Goal: Task Accomplishment & Management: Complete application form

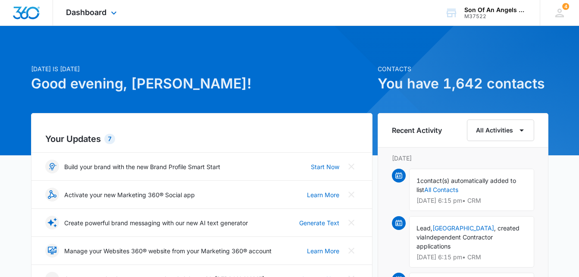
click at [107, 10] on div "Dashboard Apps Reputation Websites Forms CRM Email Social Shop Payments POS Con…" at bounding box center [92, 12] width 79 height 25
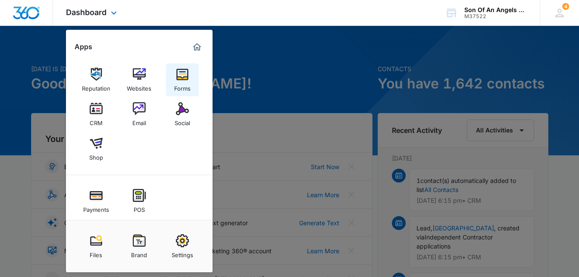
click at [179, 66] on link "Forms" at bounding box center [182, 79] width 33 height 33
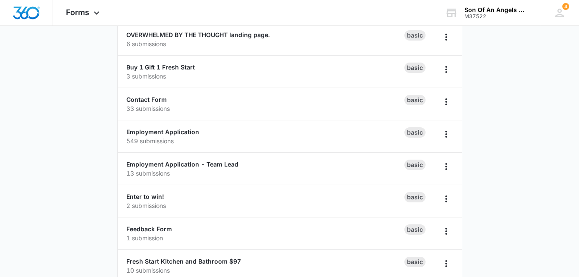
scroll to position [82, 0]
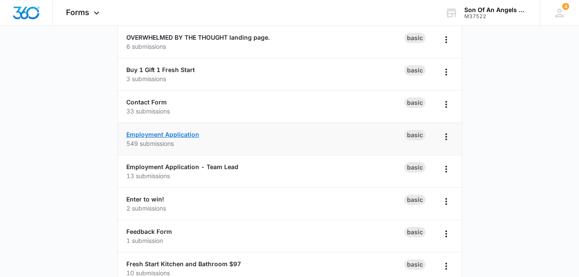
click at [189, 137] on link "Employment Application" at bounding box center [162, 134] width 73 height 7
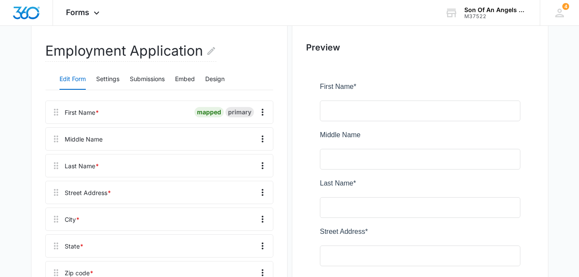
scroll to position [91, 0]
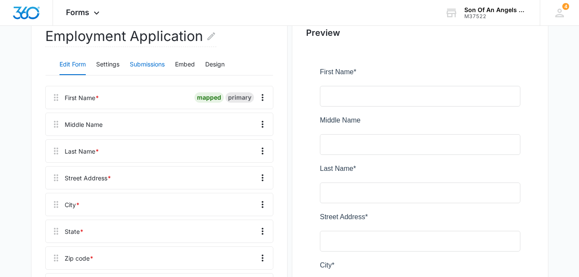
click at [137, 60] on button "Submissions" at bounding box center [147, 64] width 35 height 21
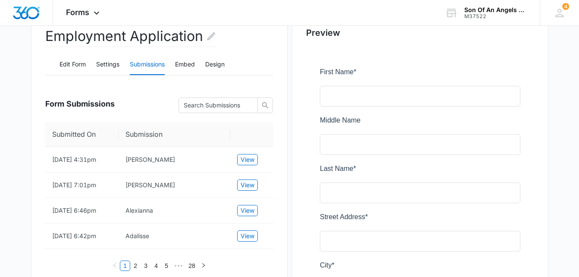
scroll to position [101, 0]
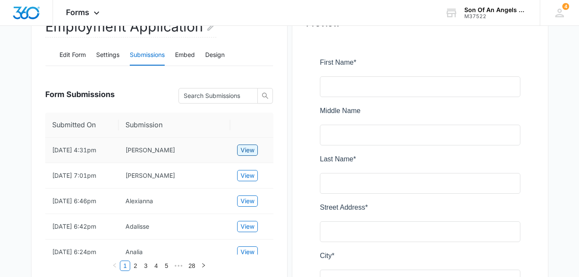
click at [252, 149] on span "View" at bounding box center [248, 149] width 14 height 9
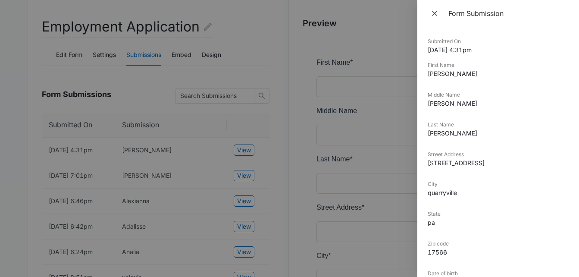
click at [251, 190] on div at bounding box center [289, 138] width 579 height 277
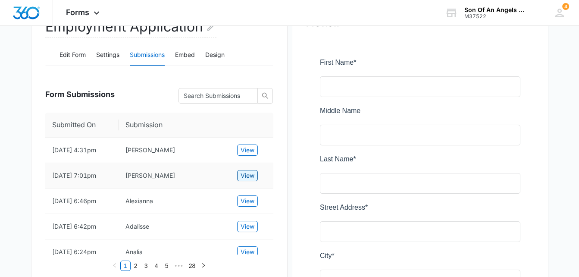
click at [251, 180] on span "View" at bounding box center [248, 175] width 14 height 9
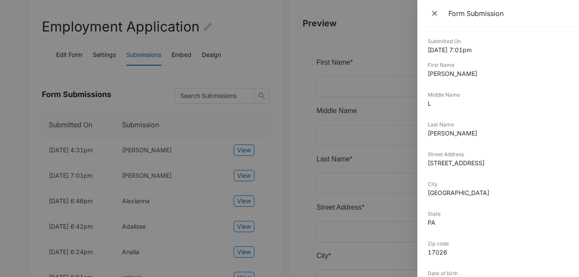
click at [249, 220] on div at bounding box center [289, 138] width 579 height 277
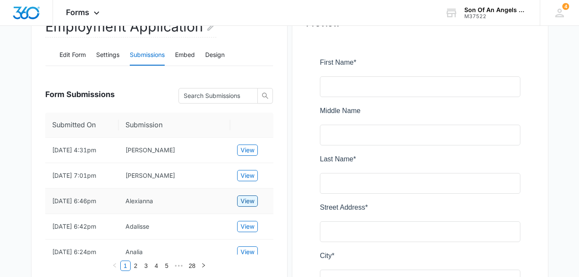
click at [249, 206] on span "View" at bounding box center [248, 200] width 14 height 9
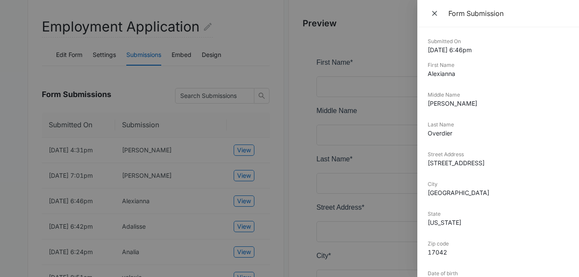
click at [247, 255] on div at bounding box center [289, 138] width 579 height 277
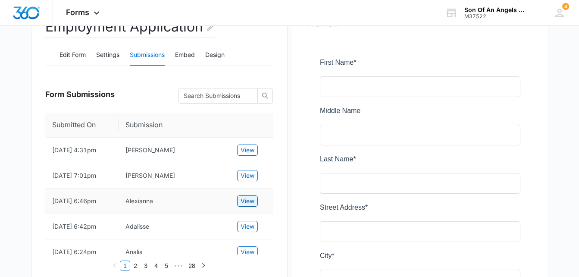
click at [247, 207] on button "View" at bounding box center [247, 200] width 21 height 11
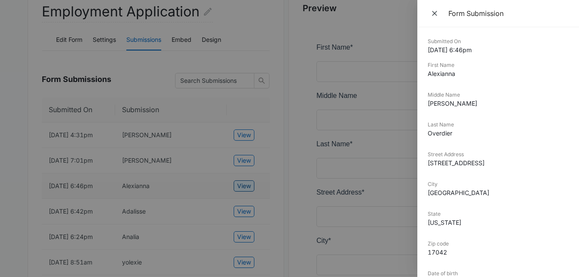
scroll to position [128, 0]
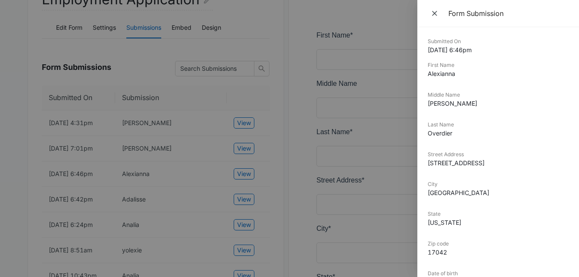
click at [248, 228] on div at bounding box center [289, 138] width 579 height 277
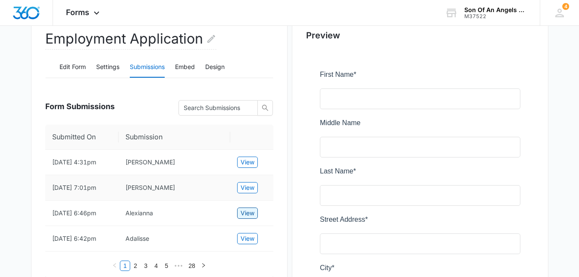
scroll to position [0, 0]
